Goal: Task Accomplishment & Management: Manage account settings

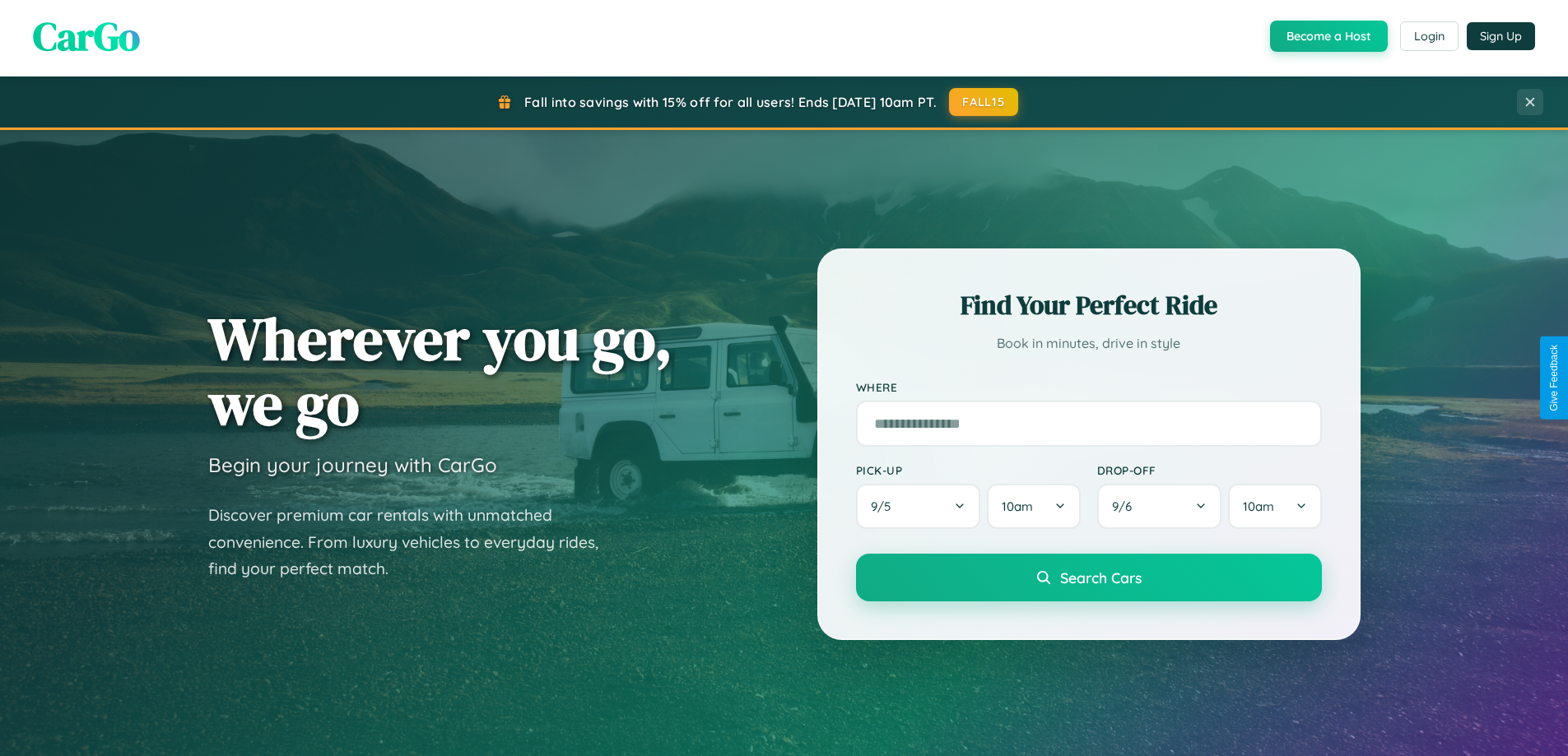
scroll to position [3166, 0]
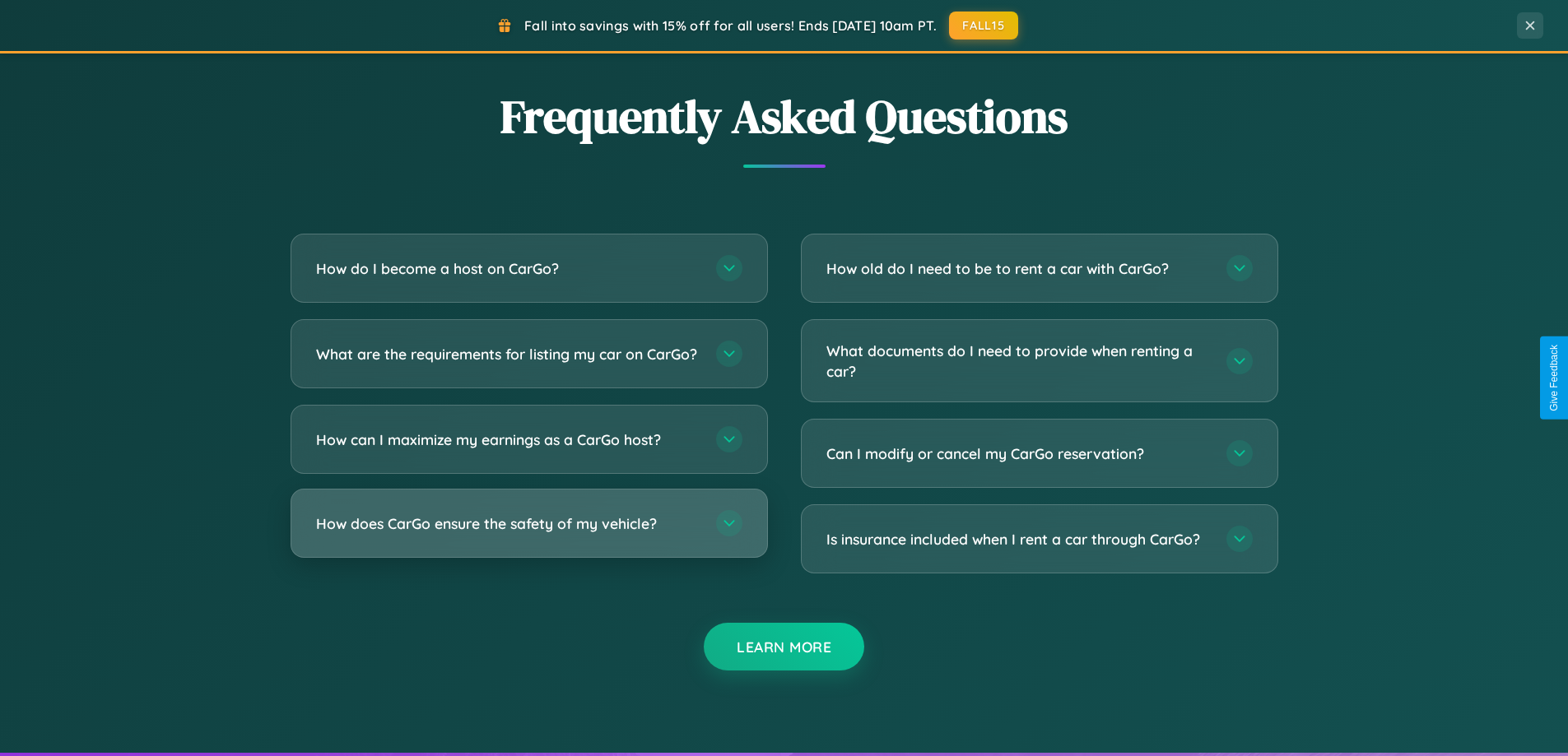
click at [528, 534] on h3 "How does CarGo ensure the safety of my vehicle?" at bounding box center [508, 523] width 384 height 20
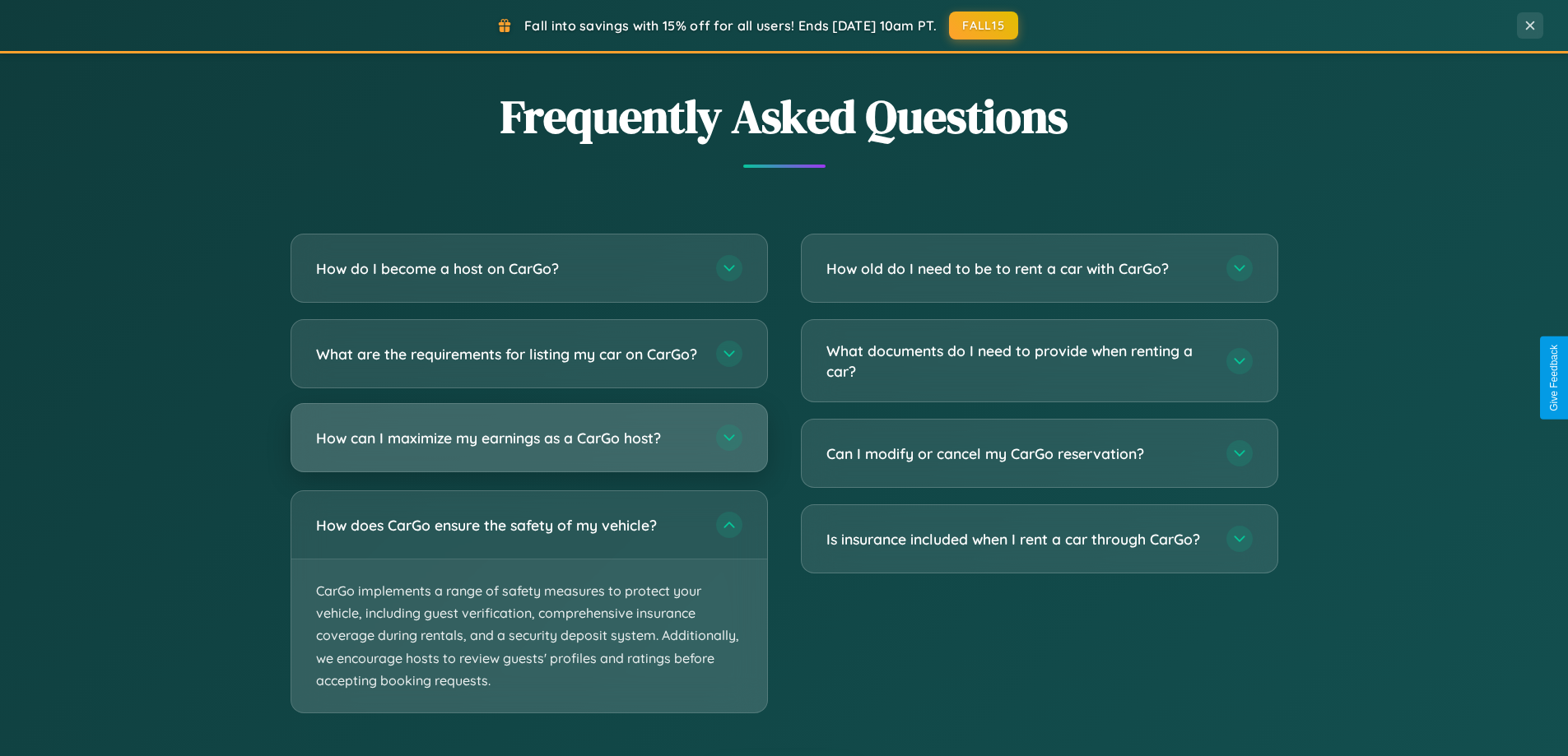
click at [528, 448] on h3 "How can I maximize my earnings as a CarGo host?" at bounding box center [508, 438] width 384 height 20
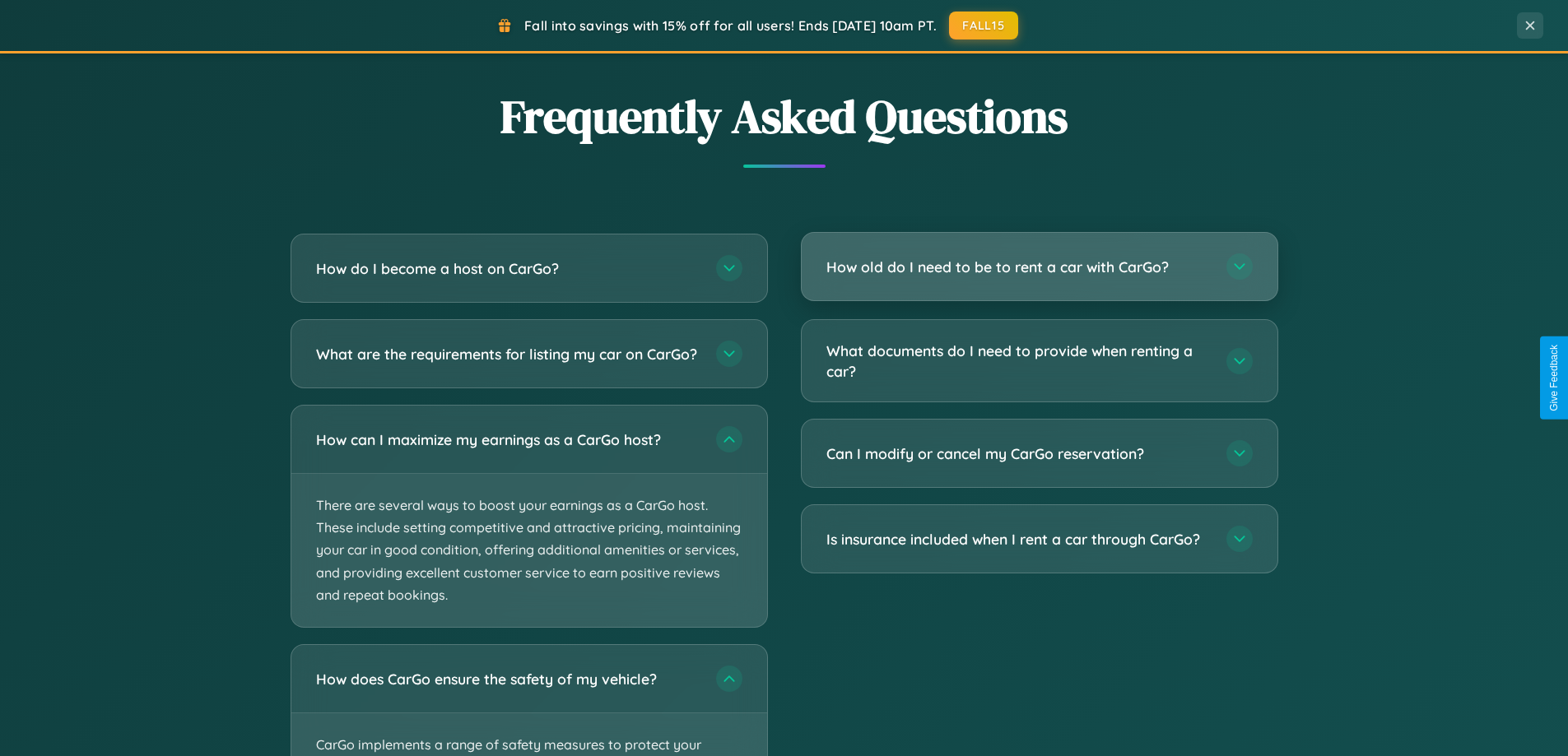
click at [1038, 267] on h3 "How old do I need to be to rent a car with CarGo?" at bounding box center [1018, 266] width 384 height 20
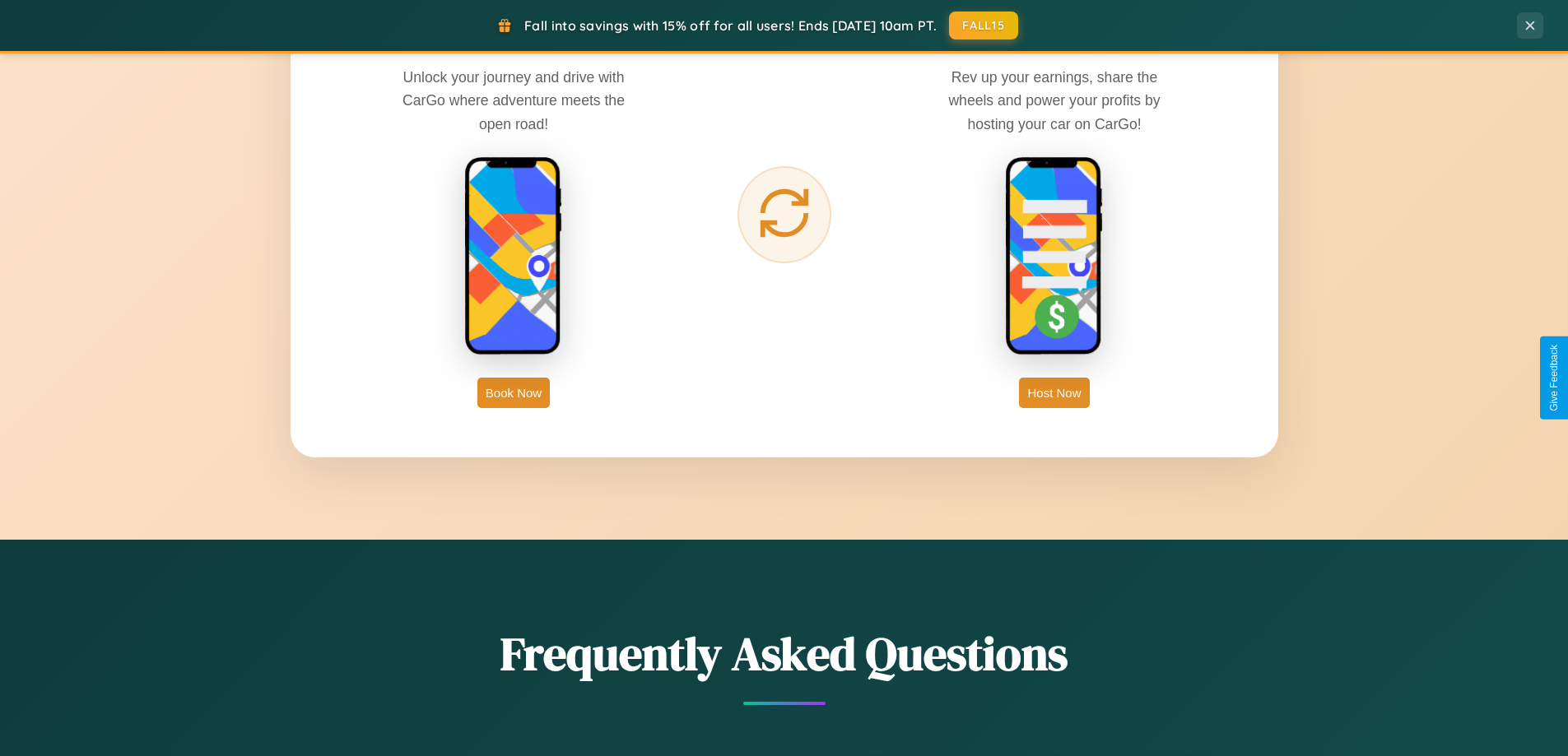
scroll to position [0, 0]
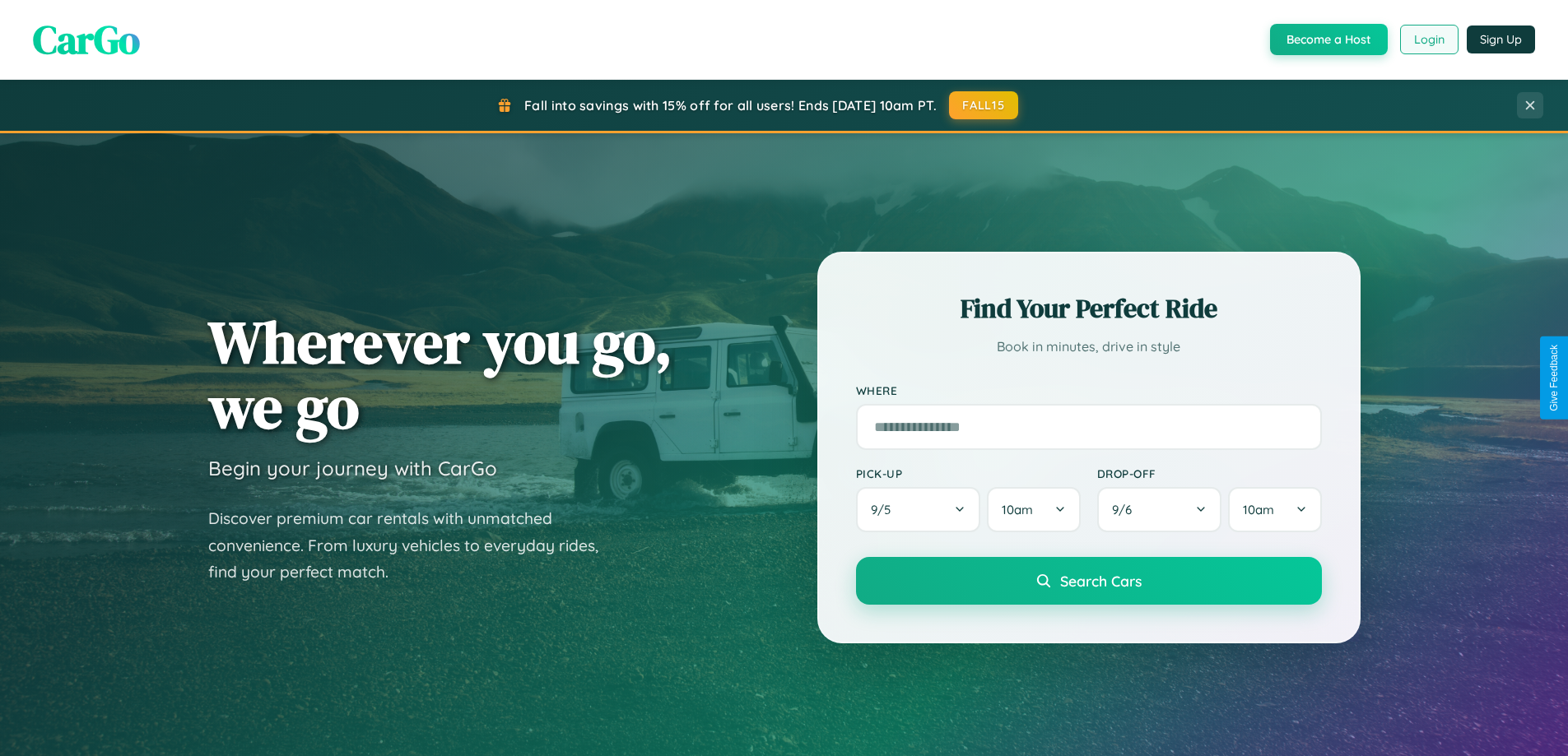
click at [1428, 40] on button "Login" at bounding box center [1429, 40] width 58 height 30
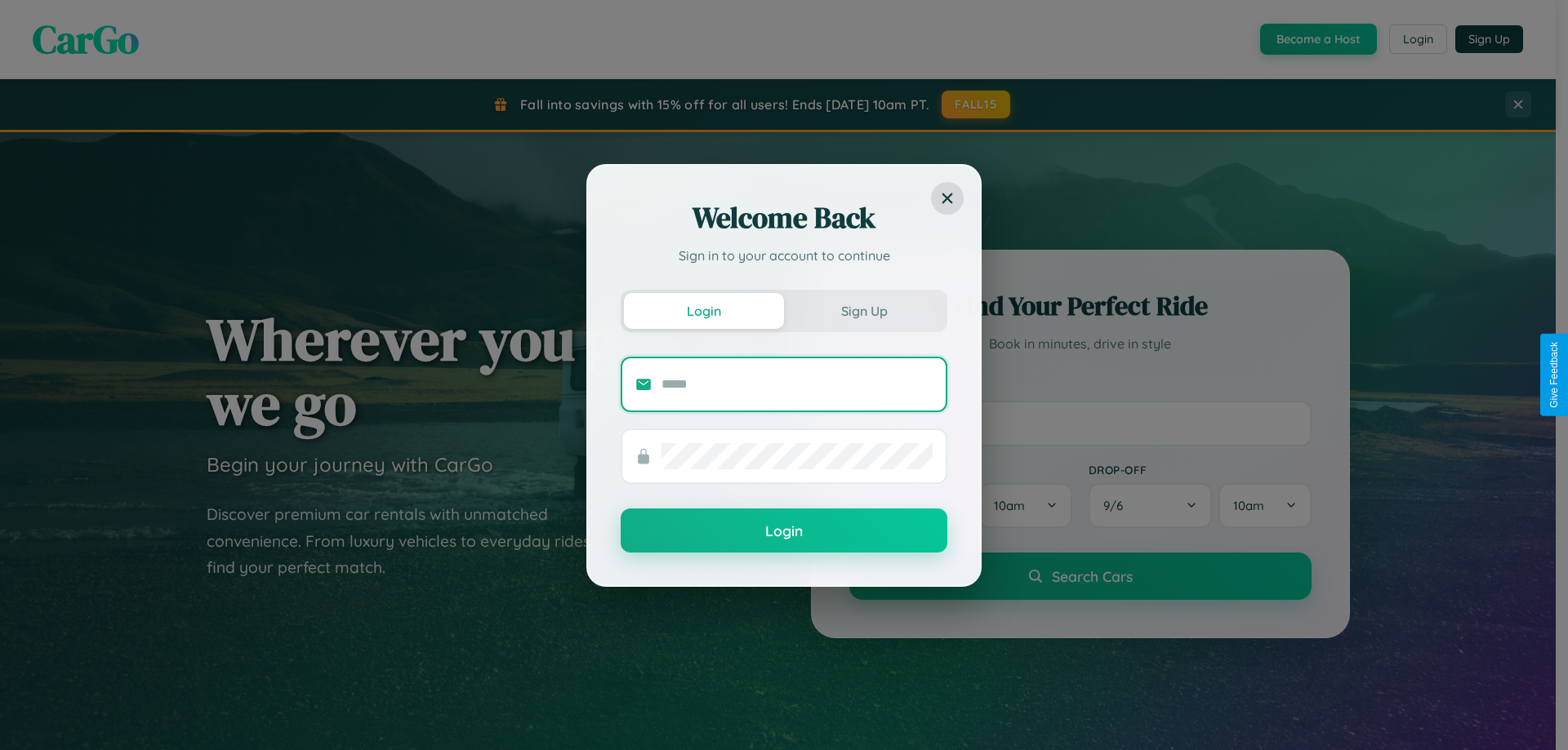
click at [797, 383] on input "text" at bounding box center [797, 384] width 271 height 26
type input "**********"
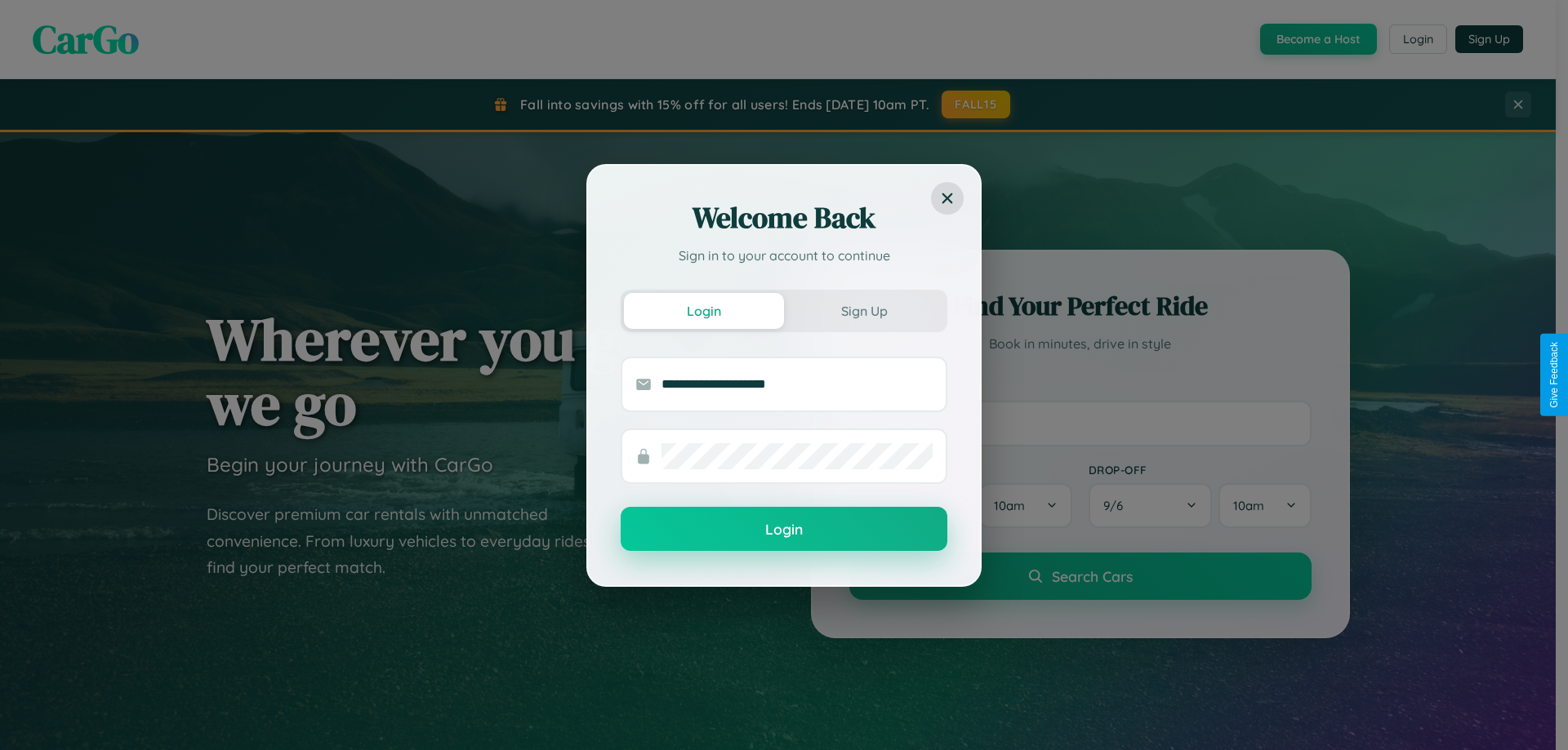
click at [784, 530] on button "Login" at bounding box center [784, 529] width 326 height 44
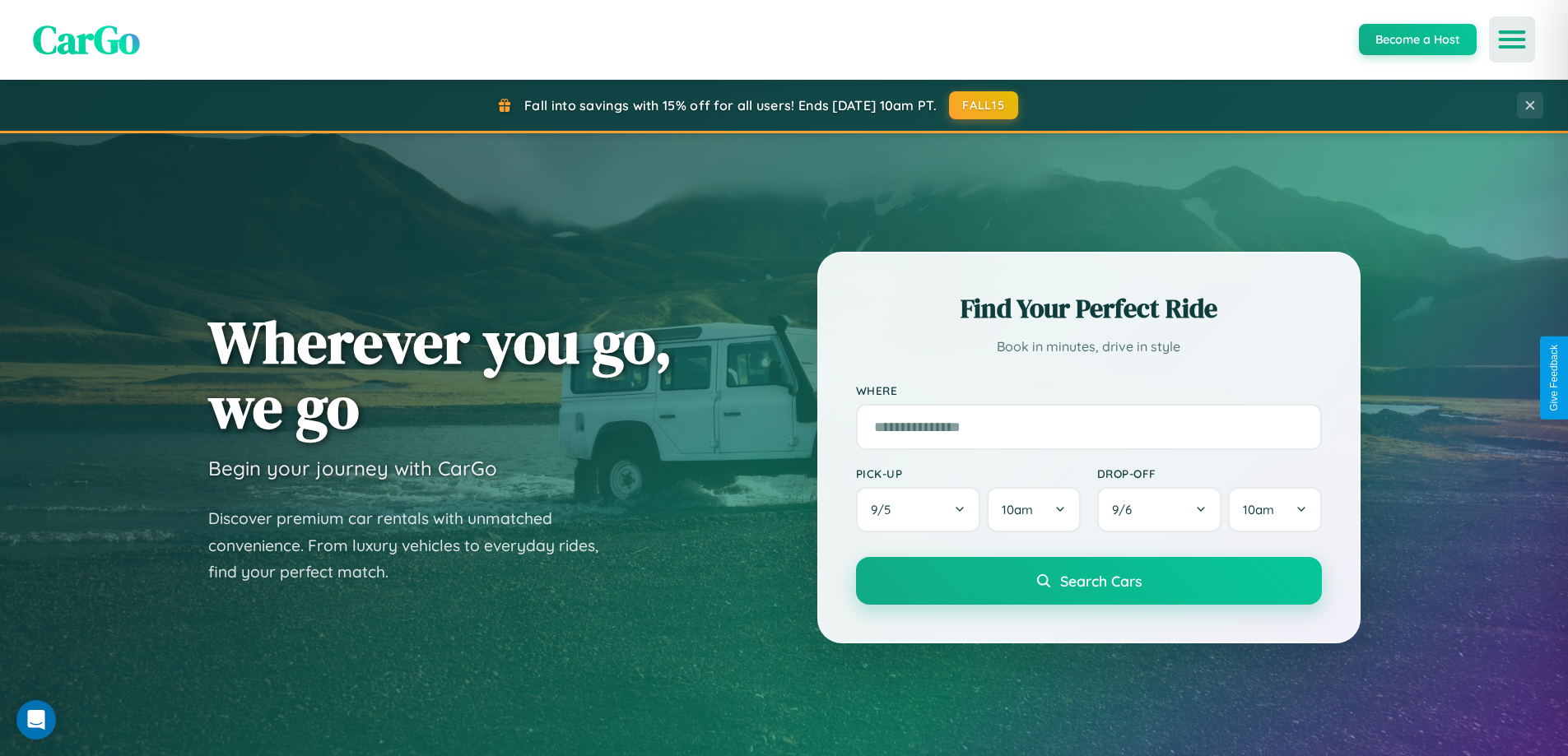
click at [1512, 40] on icon "Open menu" at bounding box center [1512, 39] width 24 height 15
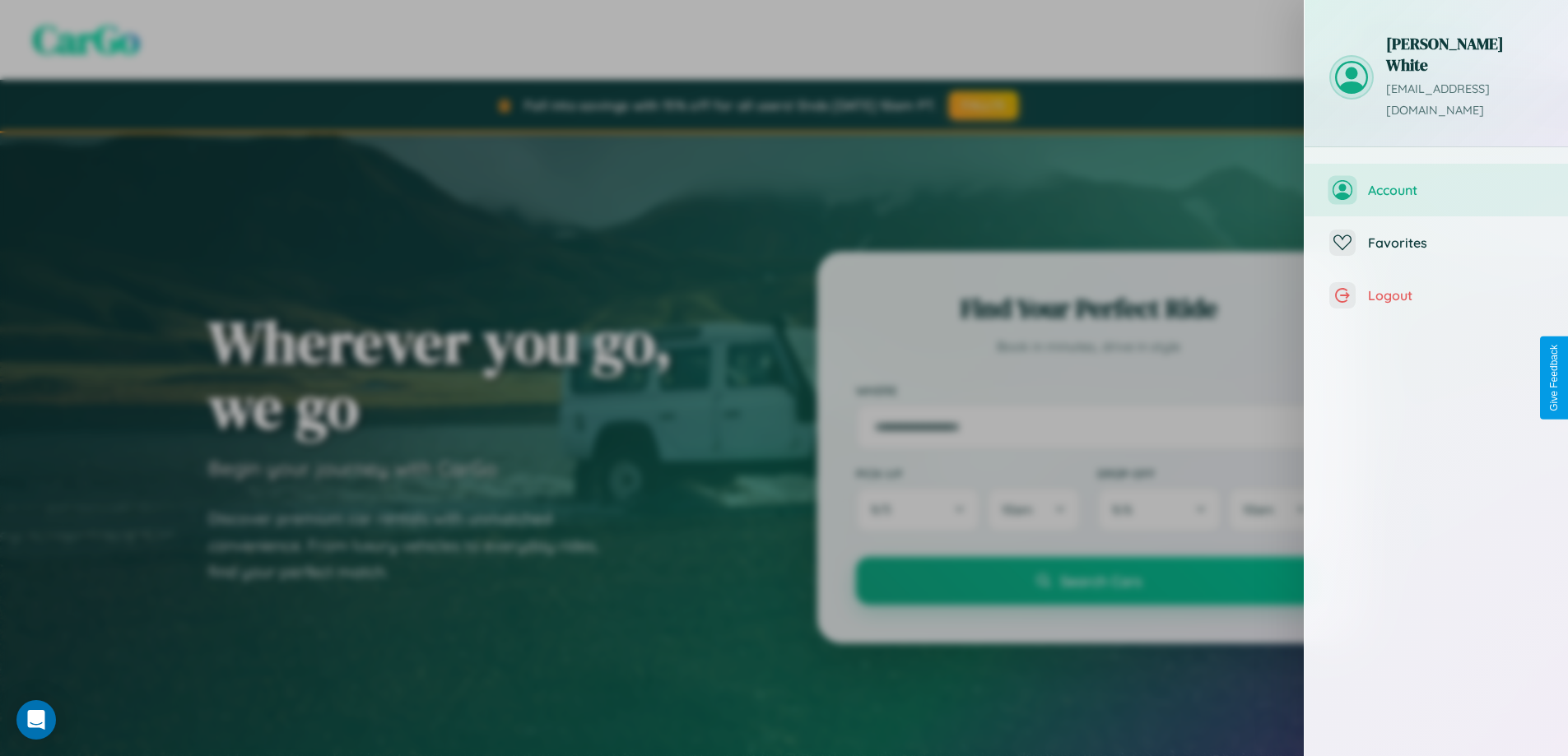
click at [1436, 182] on span "Account" at bounding box center [1456, 190] width 175 height 17
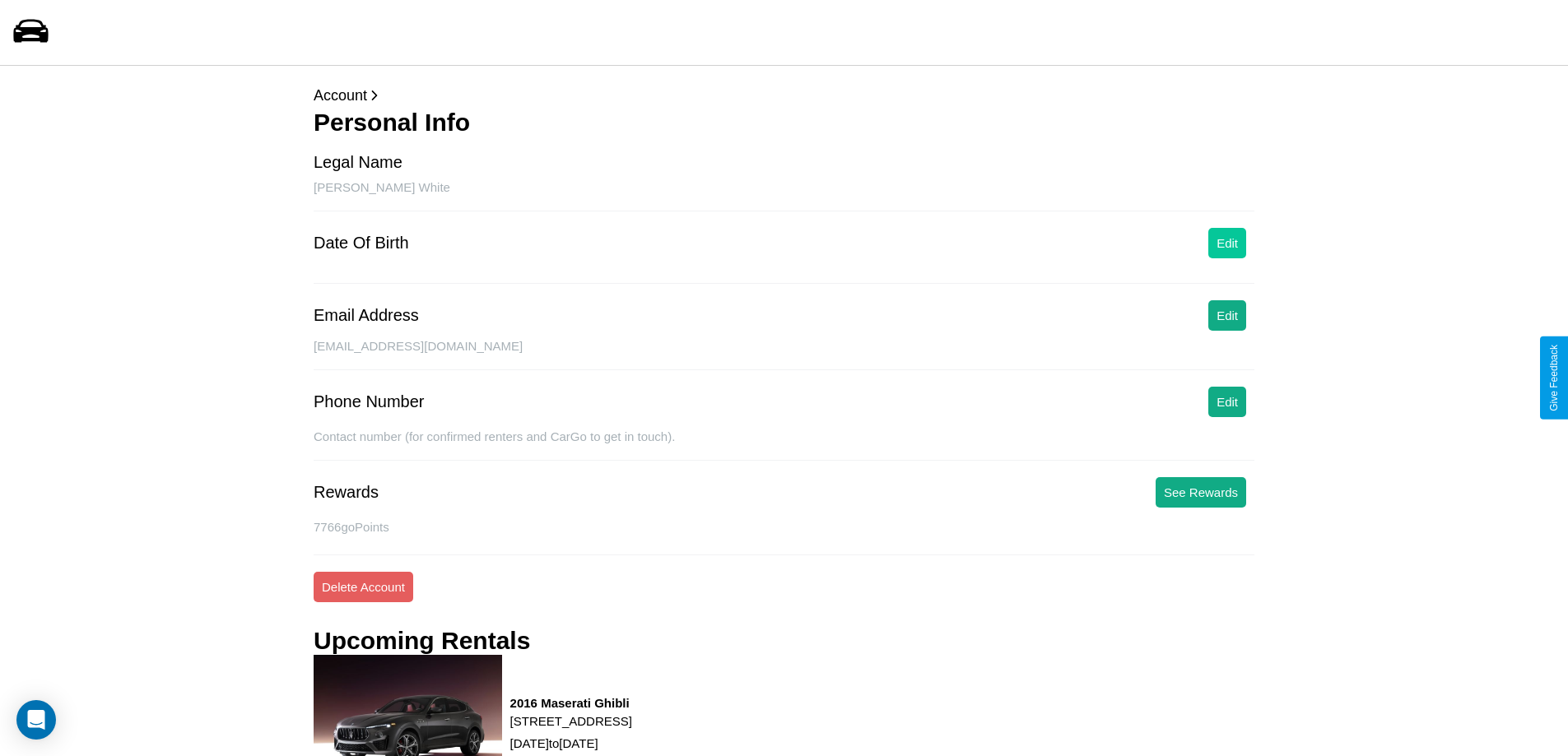
click at [1228, 243] on button "Edit" at bounding box center [1227, 243] width 38 height 30
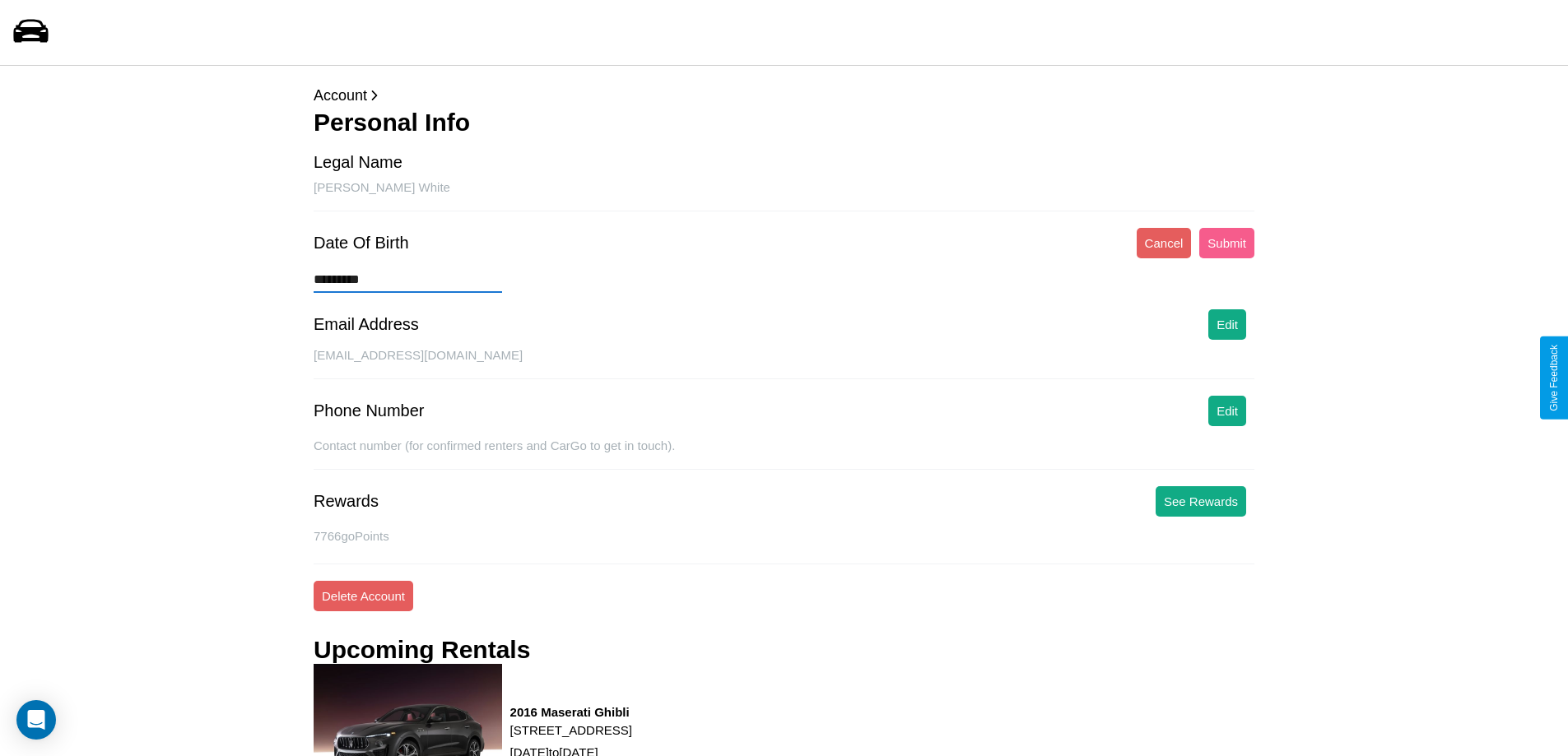
type input "**********"
